Goal: Transaction & Acquisition: Book appointment/travel/reservation

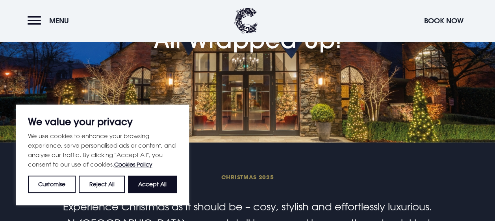
scroll to position [118, 0]
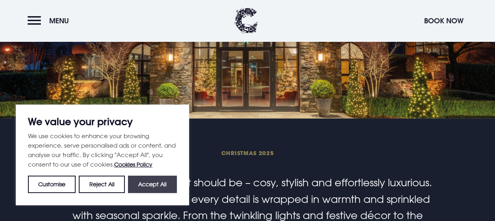
click at [155, 184] on button "Accept All" at bounding box center [152, 183] width 49 height 17
checkbox input "true"
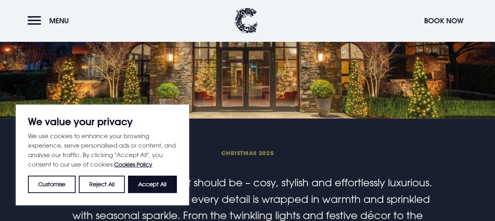
checkbox input "true"
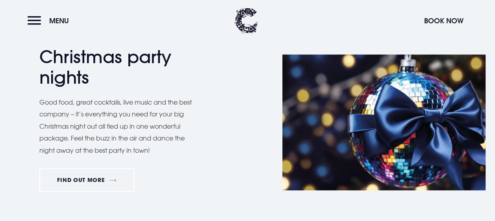
scroll to position [394, 0]
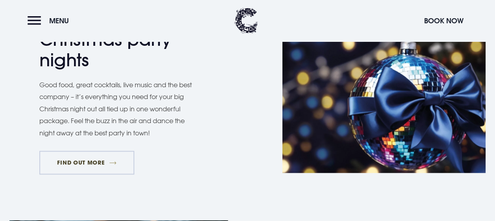
click at [95, 159] on link "FIND OUT MORE" at bounding box center [86, 163] width 95 height 24
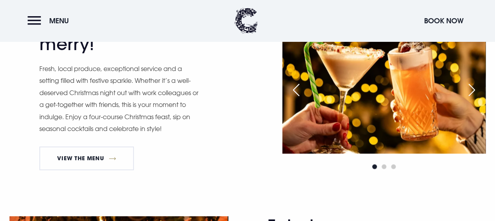
scroll to position [433, 0]
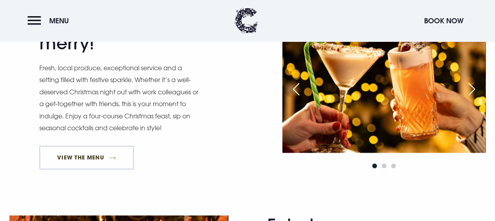
click at [70, 153] on link "View The Menu" at bounding box center [86, 157] width 95 height 24
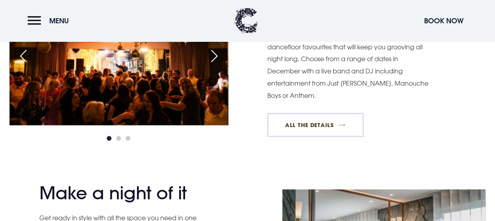
scroll to position [670, 0]
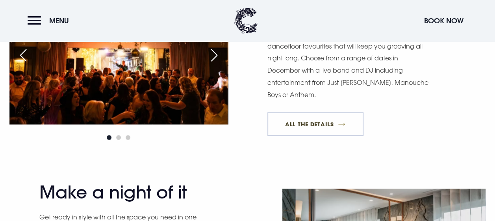
click at [312, 125] on link "All The Details" at bounding box center [316, 124] width 96 height 24
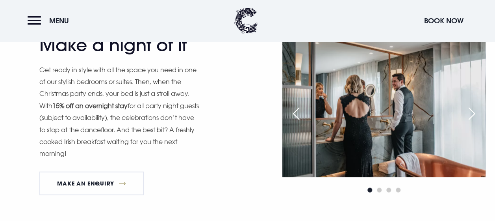
scroll to position [827, 0]
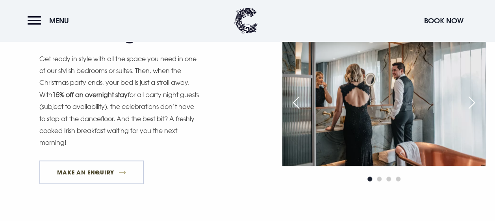
click at [100, 170] on link "MAKE AN ENQUIRY" at bounding box center [91, 172] width 104 height 24
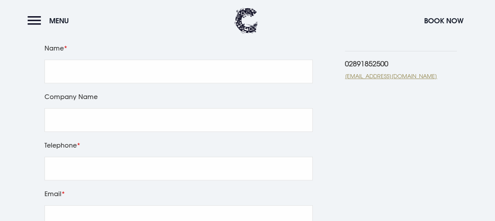
scroll to position [158, 0]
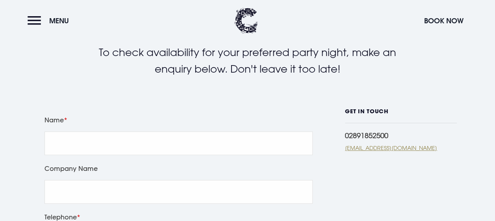
click at [452, 20] on button "Book Now" at bounding box center [443, 20] width 47 height 17
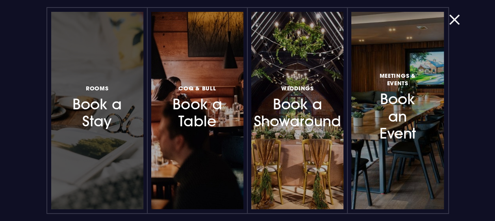
click at [77, 102] on h3 "Rooms Book a Stay" at bounding box center [97, 106] width 57 height 47
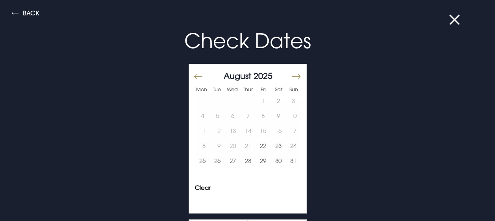
click at [291, 76] on button "Move forward to switch to the next month." at bounding box center [295, 76] width 9 height 17
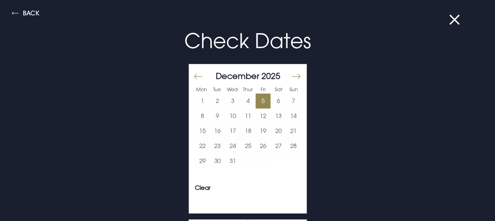
click at [256, 102] on button "5" at bounding box center [263, 100] width 15 height 15
click at [257, 99] on button "5" at bounding box center [263, 100] width 15 height 15
click at [271, 97] on button "6" at bounding box center [278, 100] width 15 height 15
click at [262, 97] on button "5" at bounding box center [263, 100] width 15 height 15
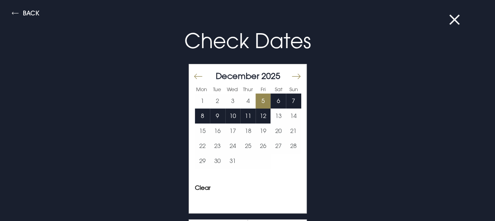
click at [360, 145] on div "Check Dates Mon Tue Wed Thur Fri Sat Sun November 2025 1 2 3 4 5 6 7 8 9 10 11 …" at bounding box center [247, 163] width 375 height 289
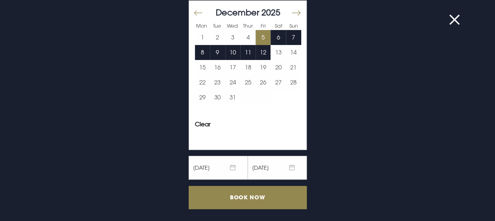
scroll to position [79, 0]
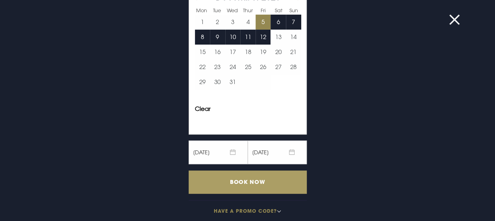
click at [238, 180] on input "Book Now" at bounding box center [248, 181] width 118 height 23
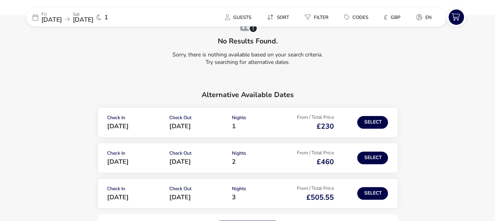
scroll to position [79, 0]
